Goal: Transaction & Acquisition: Book appointment/travel/reservation

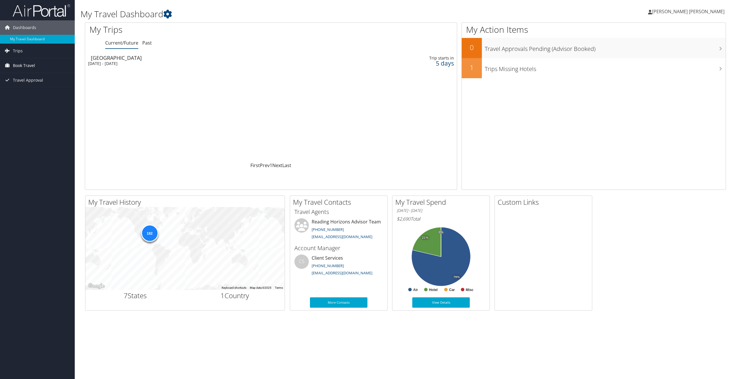
click at [26, 69] on span "Book Travel" at bounding box center [24, 65] width 22 height 14
click at [28, 97] on link "Book/Manage Online Trips" at bounding box center [37, 94] width 75 height 9
click at [31, 68] on span "Book Travel" at bounding box center [24, 65] width 22 height 14
click at [33, 95] on link "Book/Manage Online Trips" at bounding box center [37, 94] width 75 height 9
click at [25, 67] on span "Book Travel" at bounding box center [24, 65] width 22 height 14
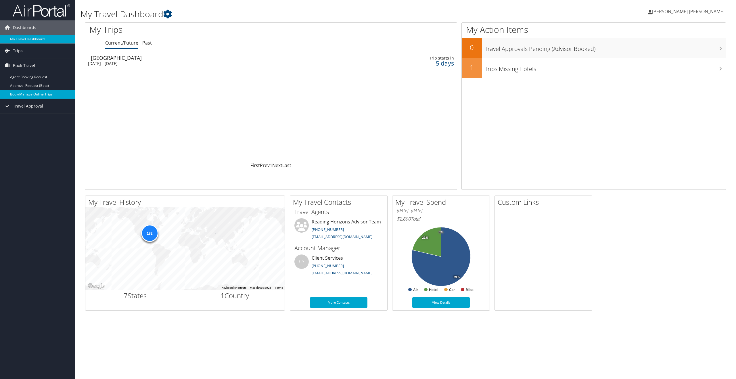
click at [40, 97] on link "Book/Manage Online Trips" at bounding box center [37, 94] width 75 height 9
click at [39, 94] on link "Book/Manage Online Trips" at bounding box center [37, 94] width 75 height 9
